Goal: Task Accomplishment & Management: Manage account settings

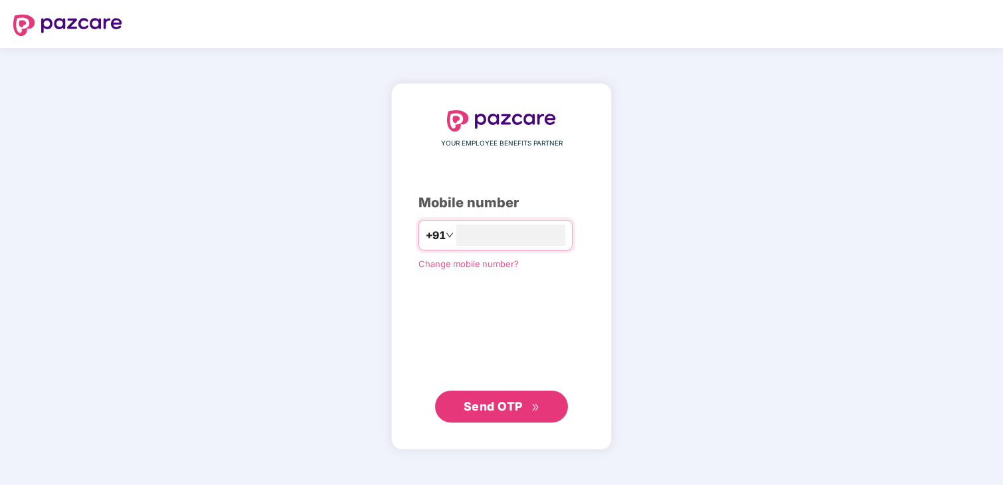
type input "**********"
click at [507, 409] on span "Send OTP" at bounding box center [493, 406] width 59 height 14
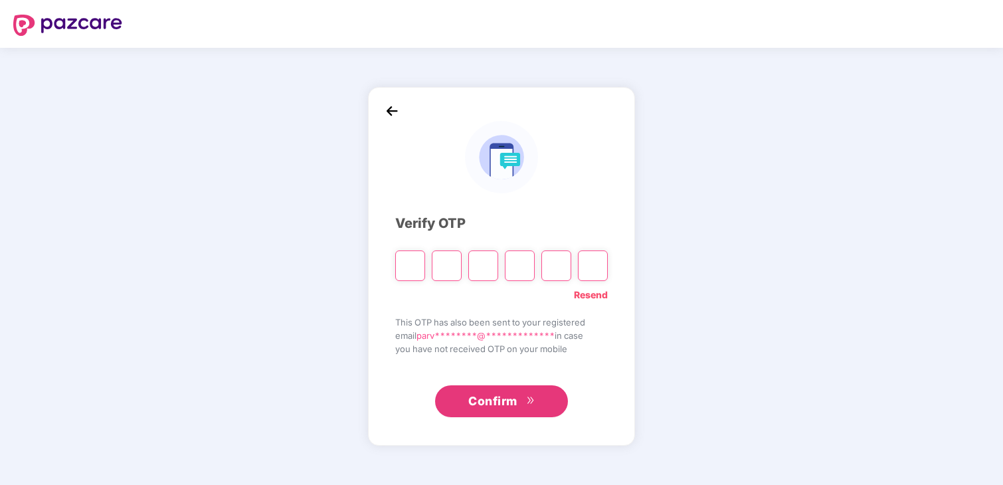
type input "*"
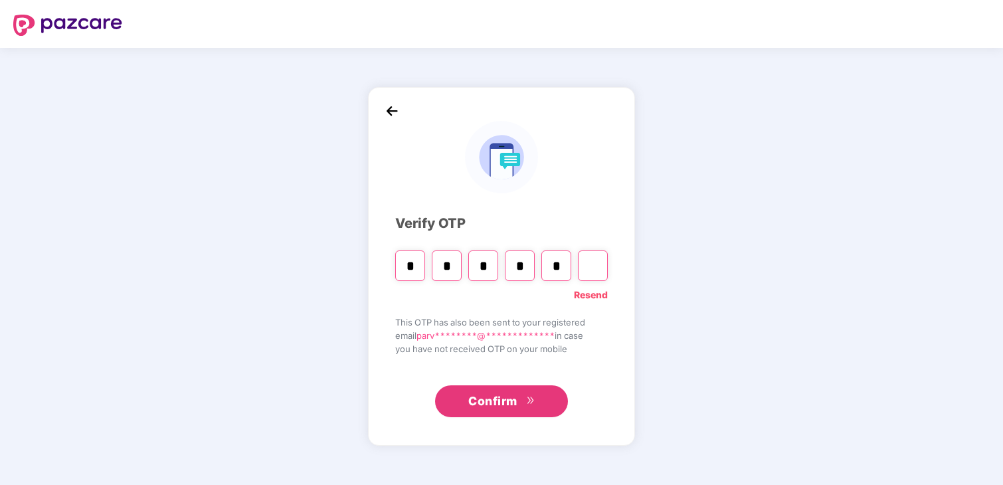
type input "*"
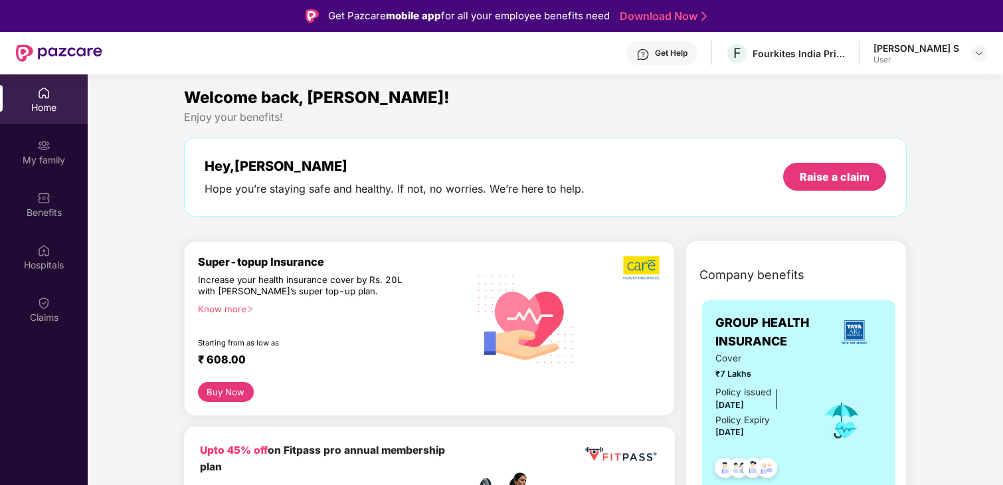
click at [239, 308] on div "Know more" at bounding box center [329, 308] width 262 height 9
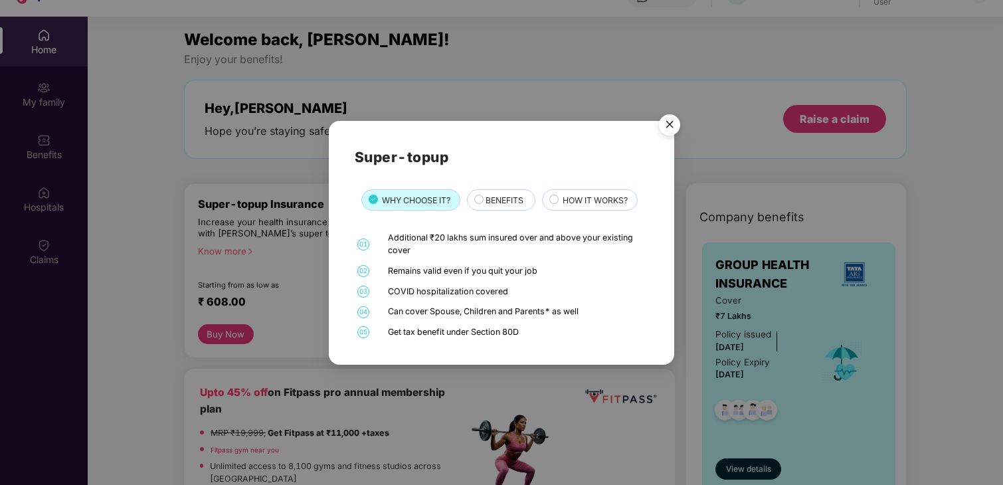
scroll to position [74, 0]
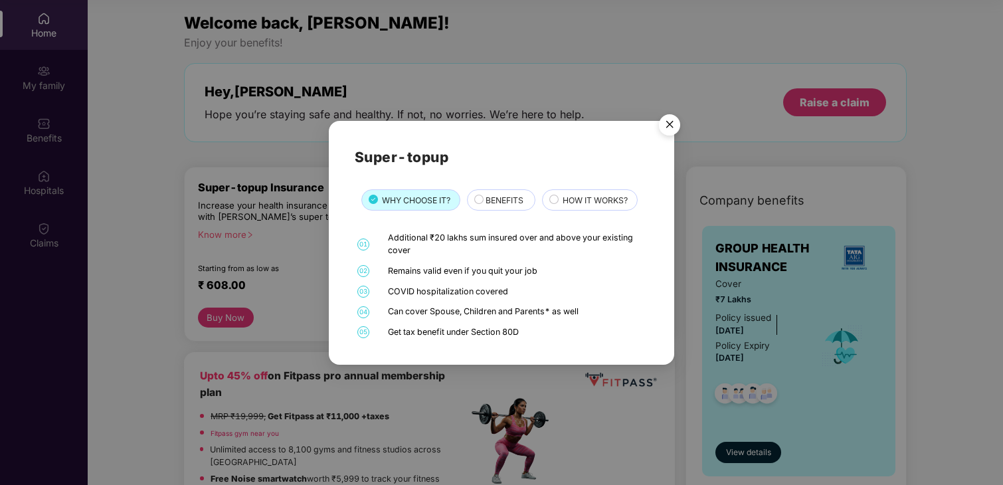
click at [675, 122] on img "Close" at bounding box center [669, 126] width 37 height 37
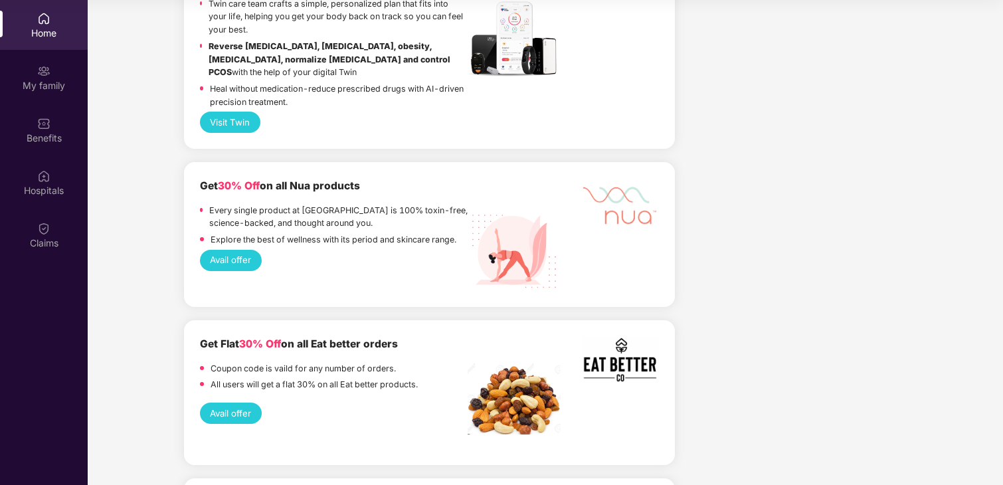
scroll to position [2714, 0]
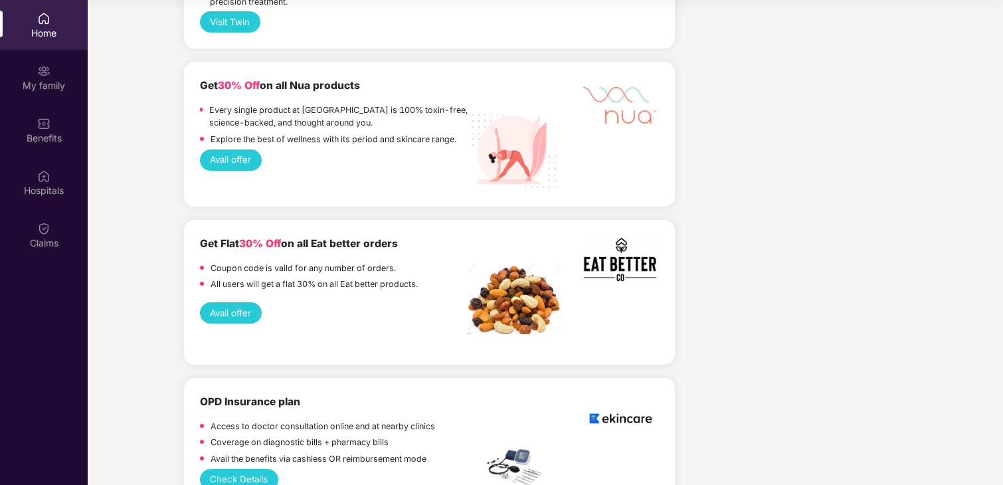
click at [250, 469] on button "Check Details" at bounding box center [239, 479] width 78 height 21
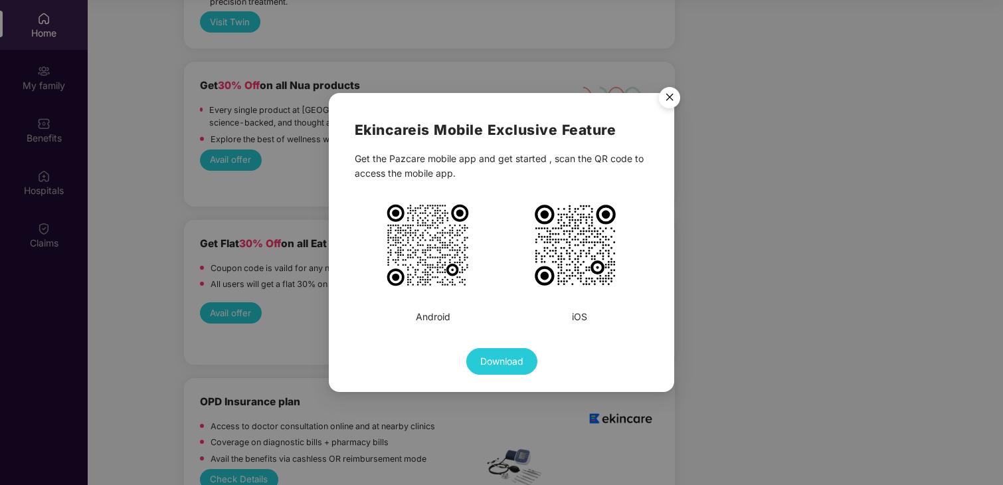
click at [669, 98] on img "Close" at bounding box center [669, 99] width 37 height 37
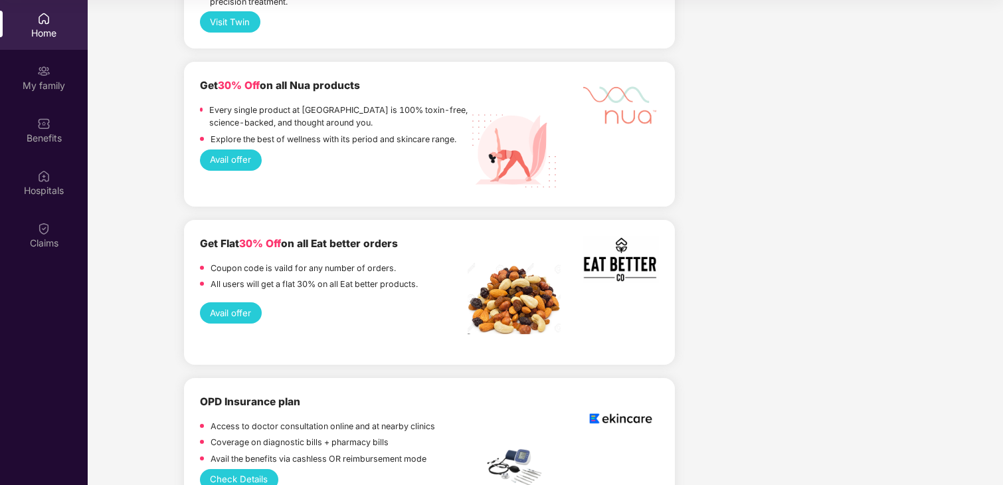
click at [244, 469] on button "Check Details" at bounding box center [239, 479] width 78 height 21
